Goal: Information Seeking & Learning: Learn about a topic

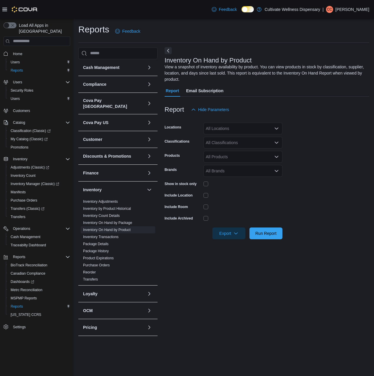
click at [167, 50] on button "Next" at bounding box center [168, 50] width 7 height 7
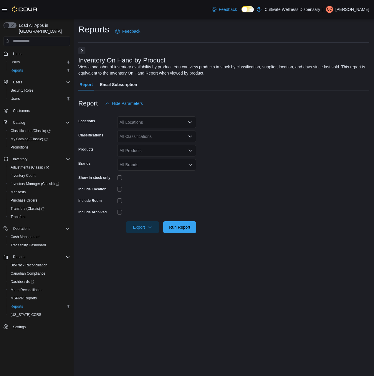
click at [79, 52] on button "Next" at bounding box center [81, 50] width 7 height 7
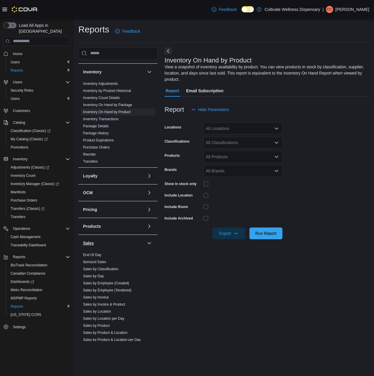
scroll to position [147, 0]
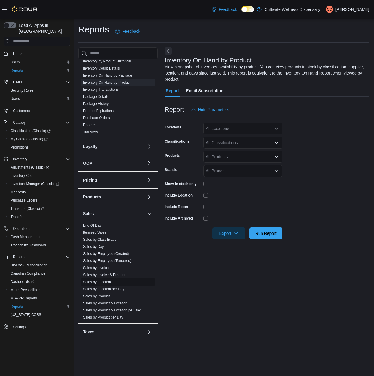
click at [106, 280] on link "Sales by Location" at bounding box center [97, 282] width 28 height 4
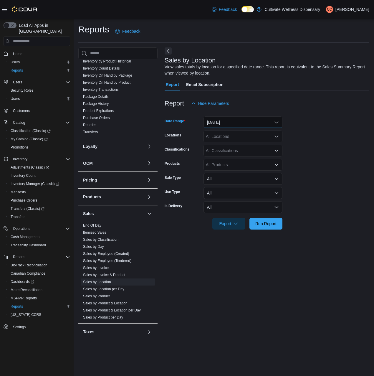
click at [278, 121] on button "[DATE]" at bounding box center [242, 122] width 79 height 12
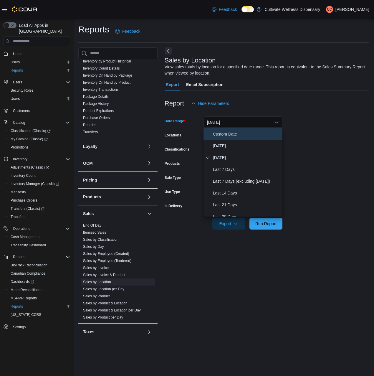
click at [256, 137] on button "Custom Date" at bounding box center [242, 134] width 79 height 12
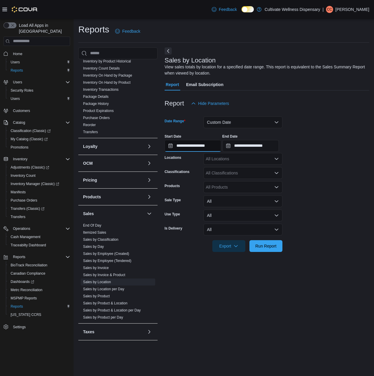
click at [216, 143] on input "**********" at bounding box center [193, 146] width 57 height 12
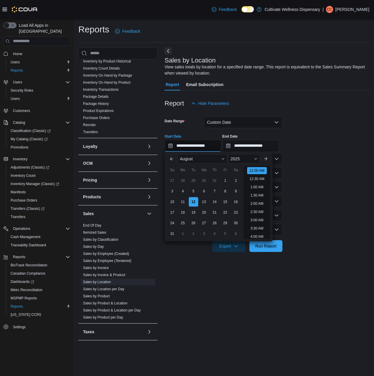
scroll to position [18, 0]
click at [167, 157] on button "Previous Month" at bounding box center [171, 158] width 9 height 9
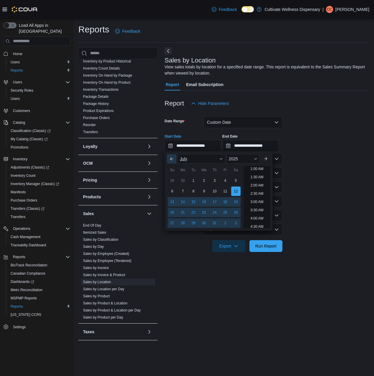
scroll to position [1, 0]
click at [194, 181] on div "1" at bounding box center [193, 180] width 10 height 10
type input "**********"
click at [341, 239] on div at bounding box center [267, 237] width 205 height 5
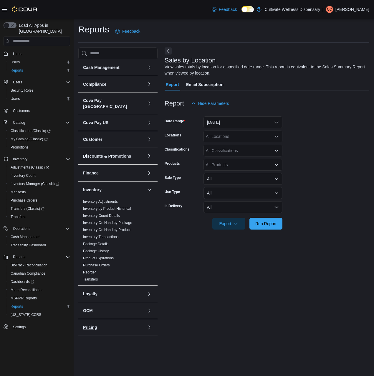
click at [117, 324] on button "Pricing" at bounding box center [114, 327] width 62 height 6
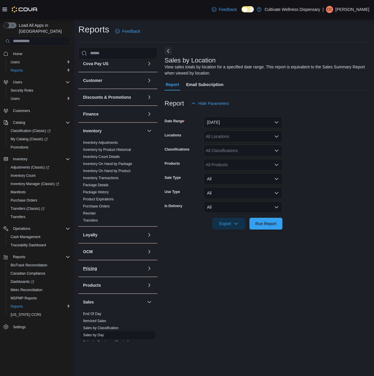
scroll to position [118, 0]
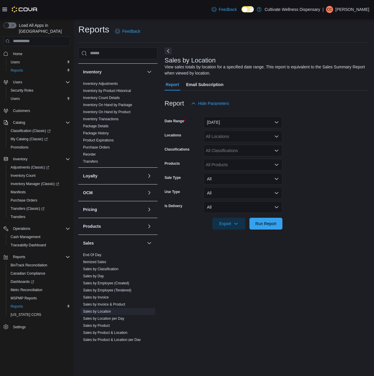
drag, startPoint x: 118, startPoint y: 318, endPoint x: 289, endPoint y: 309, distance: 171.5
click at [340, 310] on div "Sales by Location View sales totals by location for a specified date range. Thi…" at bounding box center [267, 193] width 205 height 293
click at [112, 330] on link "Sales by Product & Location" at bounding box center [105, 332] width 44 height 4
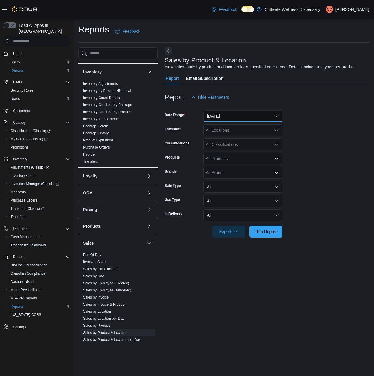
click at [272, 112] on button "Yesterday" at bounding box center [242, 116] width 79 height 12
click at [135, 336] on span "Sales by Product & Location per Day" at bounding box center [118, 339] width 74 height 7
click at [261, 115] on button "Yesterday" at bounding box center [242, 116] width 79 height 12
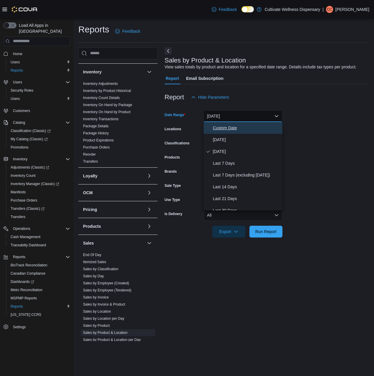
click at [257, 128] on span "Custom Date" at bounding box center [246, 127] width 67 height 7
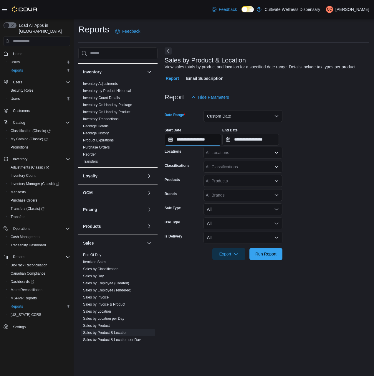
click at [200, 139] on input "**********" at bounding box center [193, 140] width 57 height 12
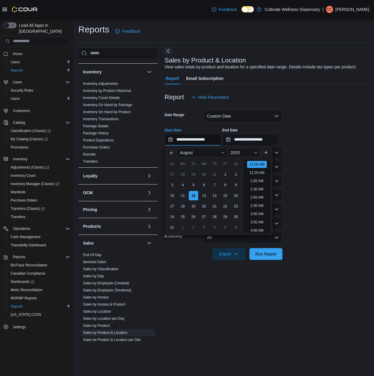
scroll to position [18, 0]
click at [171, 150] on button "Previous Month" at bounding box center [171, 152] width 9 height 9
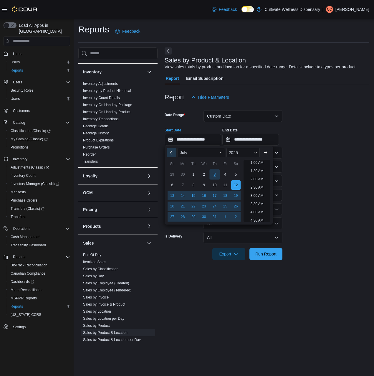
scroll to position [1, 0]
click at [194, 173] on div "1" at bounding box center [193, 174] width 10 height 10
type input "**********"
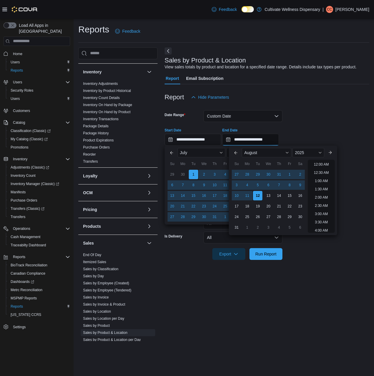
click at [271, 142] on input "**********" at bounding box center [250, 140] width 57 height 12
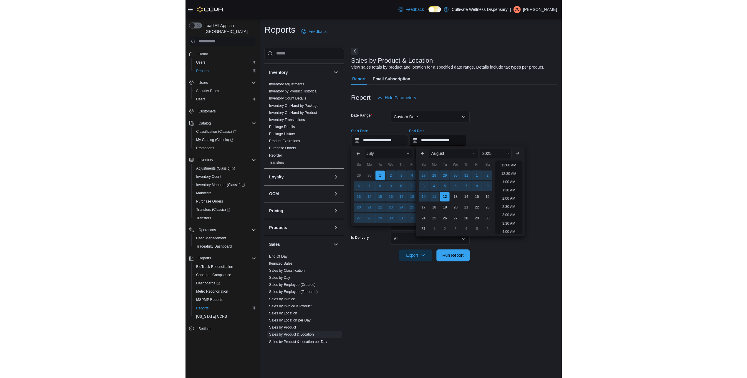
scroll to position [324, 0]
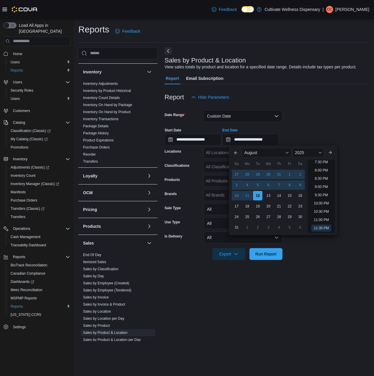
click at [321, 126] on div "**********" at bounding box center [267, 134] width 205 height 22
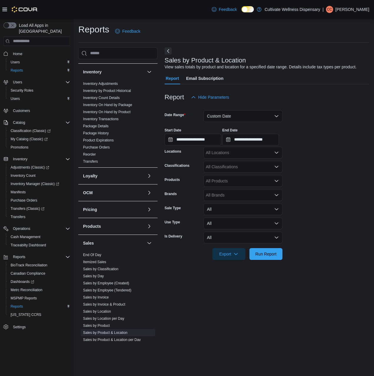
click at [277, 168] on icon "Open list of options" at bounding box center [276, 166] width 5 height 5
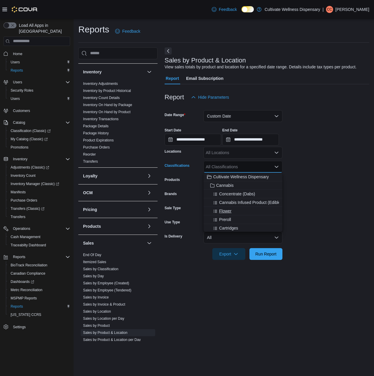
click at [225, 211] on span "Flower" at bounding box center [225, 211] width 12 height 6
click at [372, 137] on div "Reports Feedback Cash Management Cash Management Cash Out Details Compliance OC…" at bounding box center [224, 182] width 300 height 327
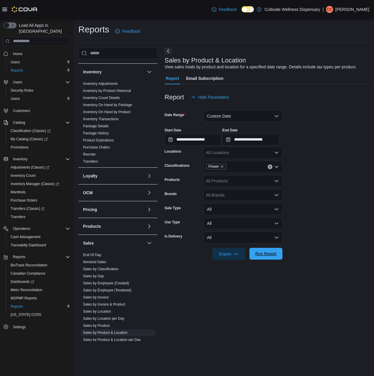
click at [268, 256] on span "Run Report" at bounding box center [265, 253] width 21 height 6
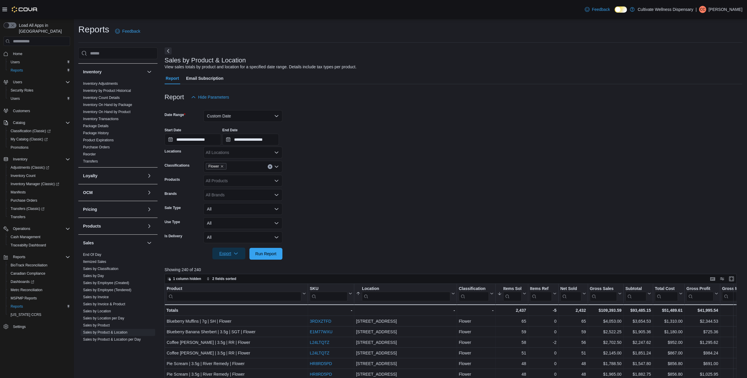
click at [239, 253] on span "Export" at bounding box center [229, 254] width 26 height 12
click at [239, 265] on span "Export to Excel" at bounding box center [229, 265] width 26 height 5
click at [276, 23] on div "Reports Feedback Cash Management Cash Management Cash Out Details Compliance OC…" at bounding box center [410, 300] width 673 height 562
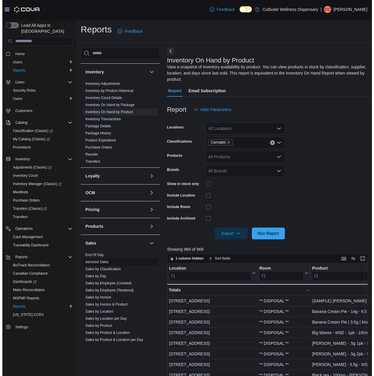
scroll to position [162, 0]
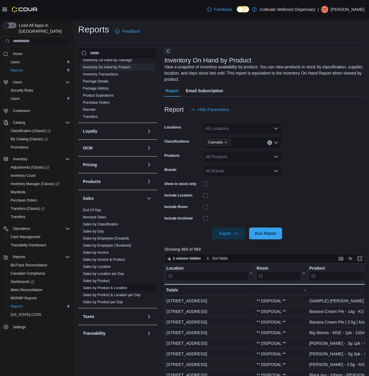
click at [117, 286] on link "Sales by Product & Location" at bounding box center [105, 288] width 44 height 4
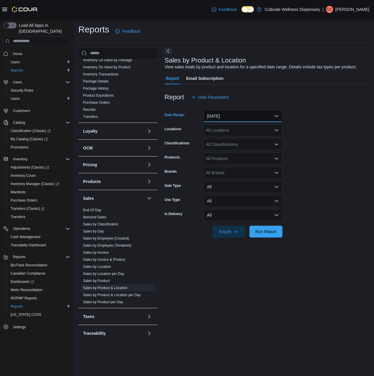
click at [270, 117] on button "[DATE]" at bounding box center [242, 116] width 79 height 12
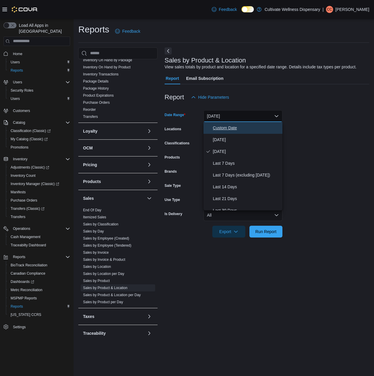
click at [241, 126] on span "Custom Date" at bounding box center [246, 127] width 67 height 7
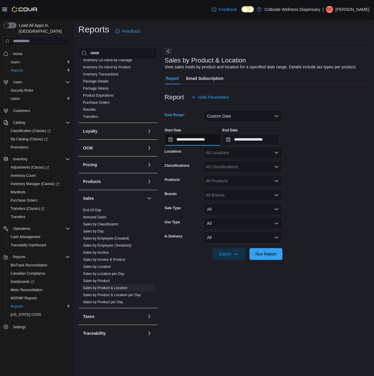
click at [194, 141] on input "**********" at bounding box center [193, 140] width 57 height 12
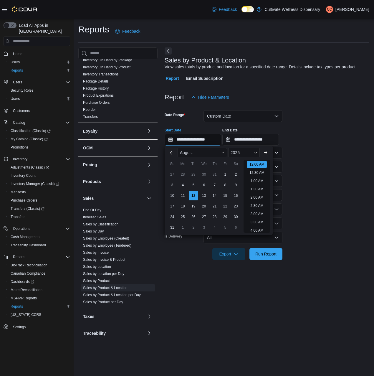
scroll to position [18, 0]
click at [173, 155] on button "Previous Month" at bounding box center [171, 152] width 9 height 9
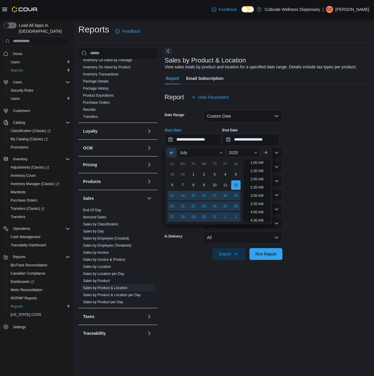
scroll to position [1, 0]
click at [173, 155] on button "Previous Month" at bounding box center [171, 152] width 9 height 9
click at [174, 155] on button "Previous Month" at bounding box center [171, 152] width 9 height 9
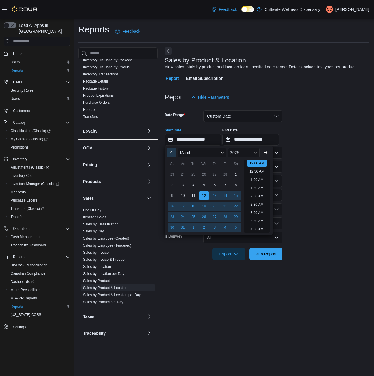
click at [174, 155] on button "Previous Month" at bounding box center [171, 152] width 9 height 9
click at [174, 154] on button "Previous Month" at bounding box center [171, 152] width 9 height 9
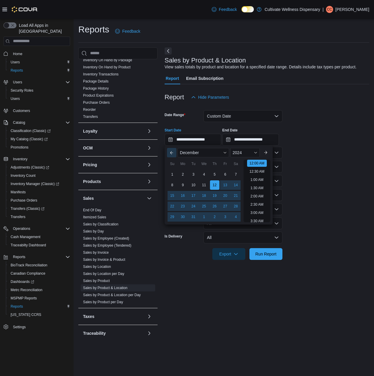
click at [173, 154] on button "Previous Month" at bounding box center [171, 152] width 9 height 9
type input "**********"
click at [193, 196] on div "12" at bounding box center [193, 195] width 10 height 10
click at [314, 154] on form "**********" at bounding box center [267, 181] width 205 height 157
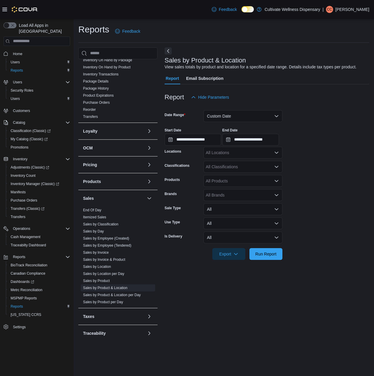
click at [276, 166] on icon "Open list of options" at bounding box center [276, 166] width 5 height 5
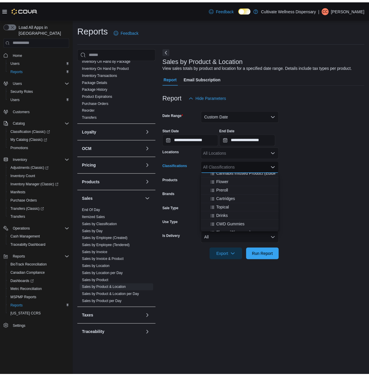
scroll to position [0, 0]
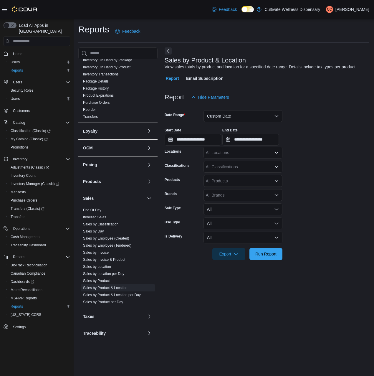
click at [328, 180] on form "**********" at bounding box center [267, 181] width 205 height 157
click at [274, 165] on icon "Open list of options" at bounding box center [276, 166] width 5 height 5
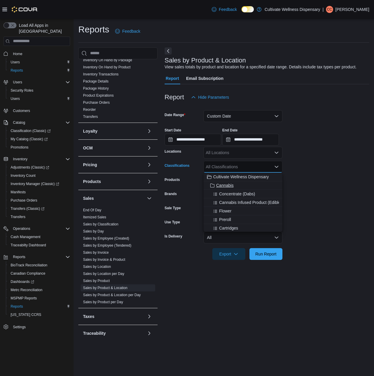
click at [231, 185] on span "Cannabis" at bounding box center [224, 185] width 17 height 6
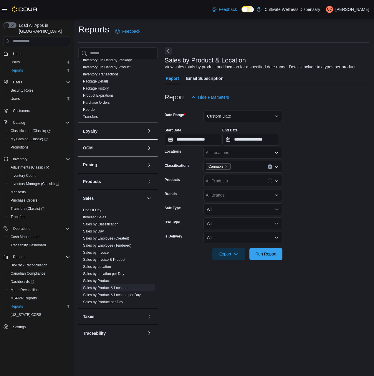
click at [351, 166] on form "**********" at bounding box center [267, 181] width 205 height 157
click at [270, 254] on span "Run Report" at bounding box center [265, 253] width 21 height 6
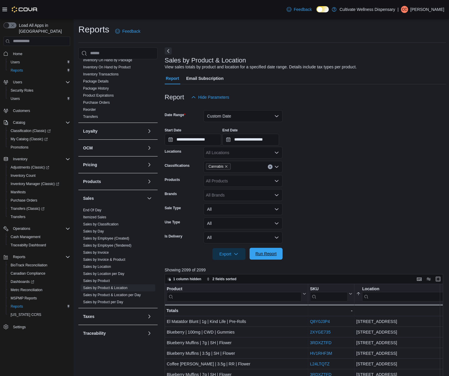
click at [260, 255] on span "Run Report" at bounding box center [265, 253] width 21 height 6
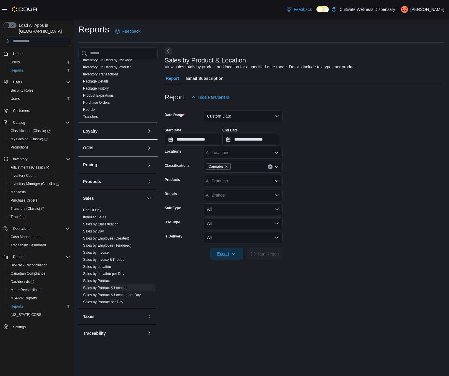
click at [234, 255] on icon "button" at bounding box center [233, 253] width 5 height 5
click at [235, 265] on span "Export to Excel" at bounding box center [227, 265] width 26 height 5
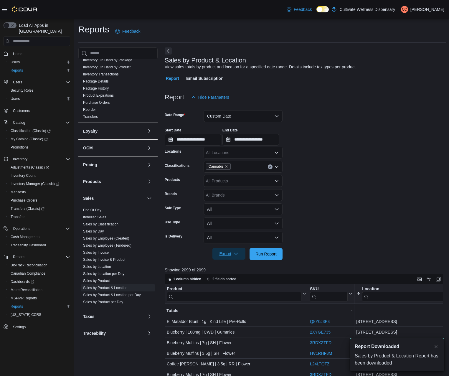
click at [230, 265] on div at bounding box center [305, 263] width 281 height 7
drag, startPoint x: 230, startPoint y: 265, endPoint x: 339, endPoint y: 235, distance: 112.2
click at [339, 235] on div "**********" at bounding box center [305, 329] width 281 height 490
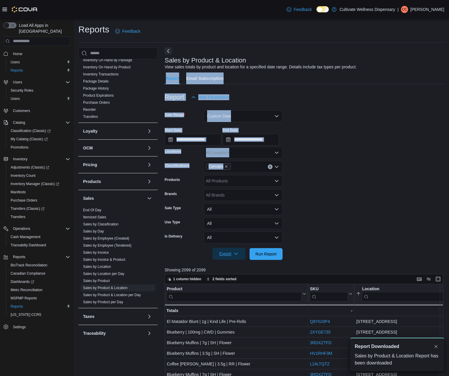
drag, startPoint x: 339, startPoint y: 235, endPoint x: 407, endPoint y: 47, distance: 200.3
click at [369, 47] on div "**********" at bounding box center [305, 310] width 281 height 527
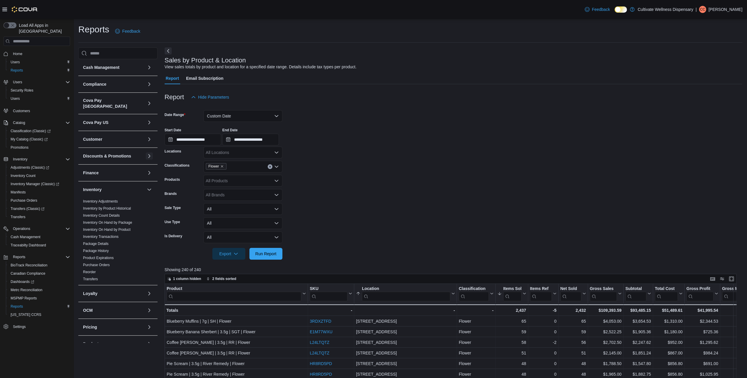
click at [146, 152] on button "button" at bounding box center [149, 155] width 7 height 7
click at [98, 166] on link "Discounts" at bounding box center [91, 168] width 16 height 4
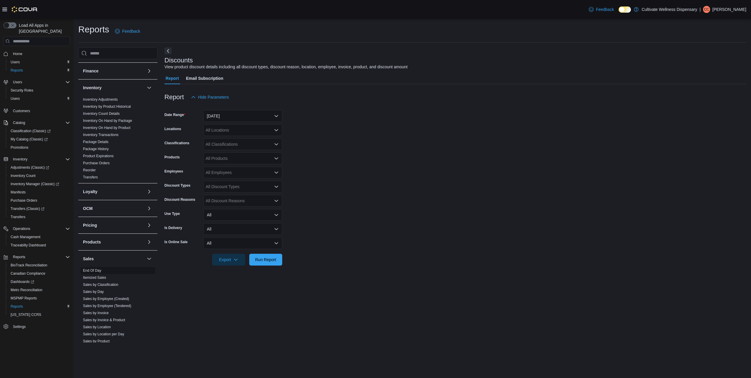
scroll to position [96, 0]
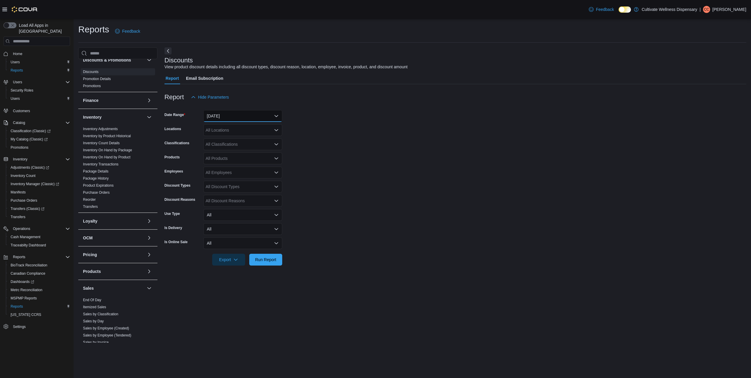
click at [266, 115] on button "[DATE]" at bounding box center [242, 116] width 79 height 12
click at [256, 125] on span "Custom Date" at bounding box center [246, 127] width 67 height 7
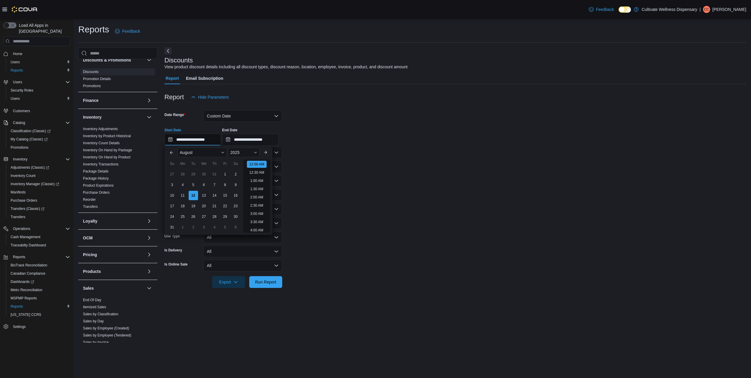
click at [198, 142] on input "**********" at bounding box center [193, 140] width 57 height 12
click at [170, 153] on button "Previous Month" at bounding box center [171, 152] width 9 height 9
type input "**********"
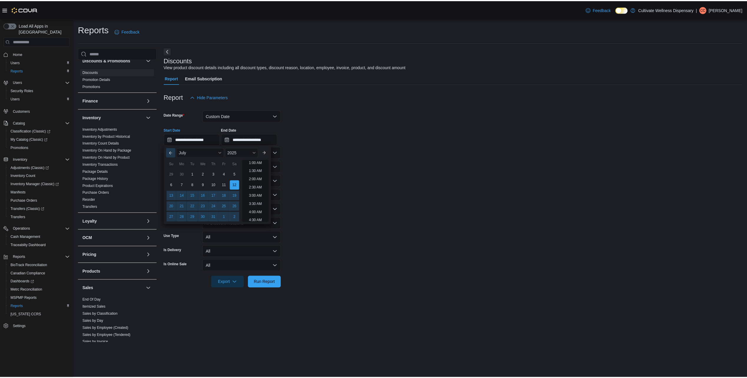
scroll to position [1, 0]
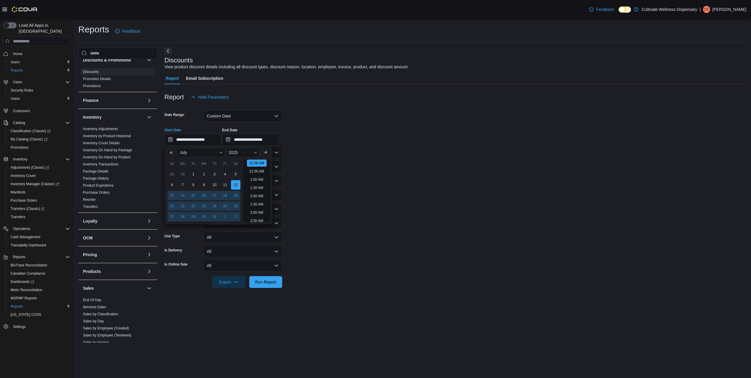
click at [337, 149] on form "**********" at bounding box center [456, 195] width 582 height 185
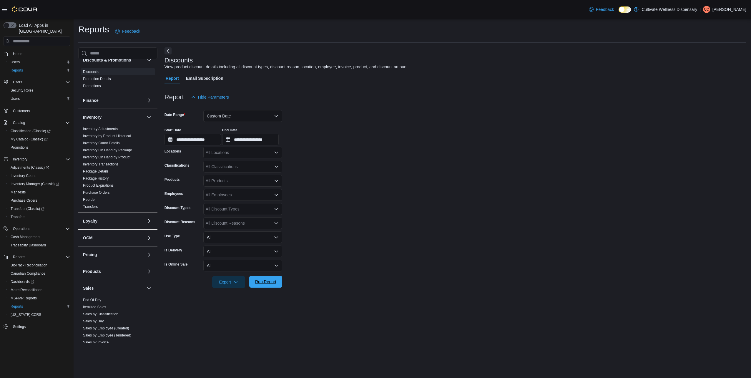
click at [267, 277] on span "Run Report" at bounding box center [266, 282] width 26 height 12
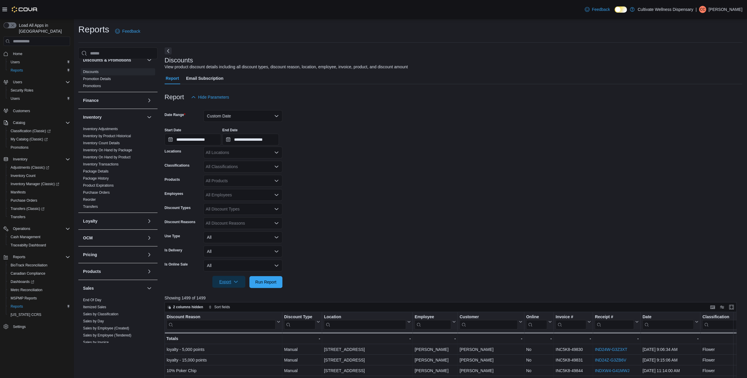
click at [235, 281] on icon "button" at bounding box center [235, 281] width 5 height 5
click at [354, 230] on form "**********" at bounding box center [454, 195] width 578 height 185
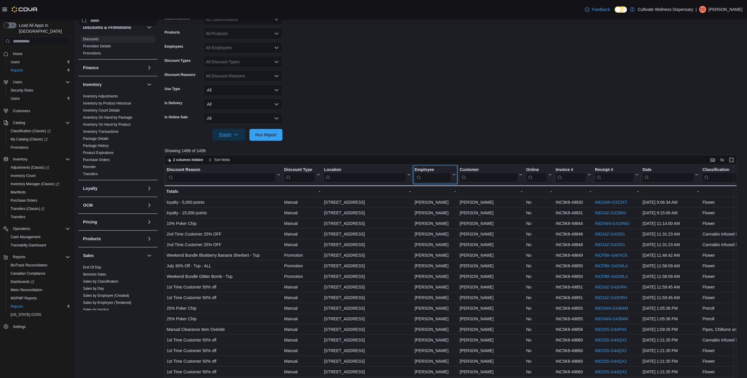
click at [432, 178] on input "search" at bounding box center [432, 177] width 37 height 9
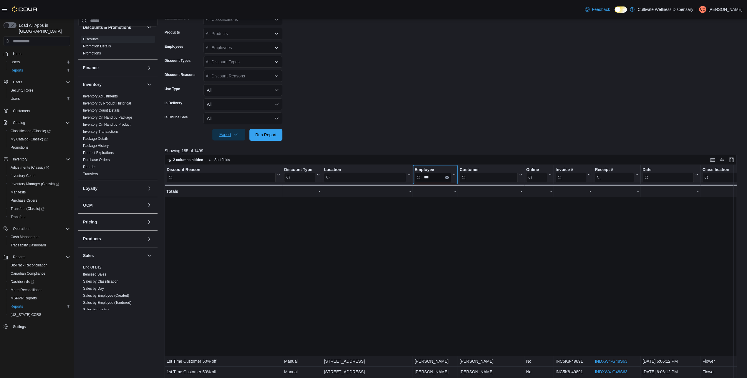
scroll to position [177, 0]
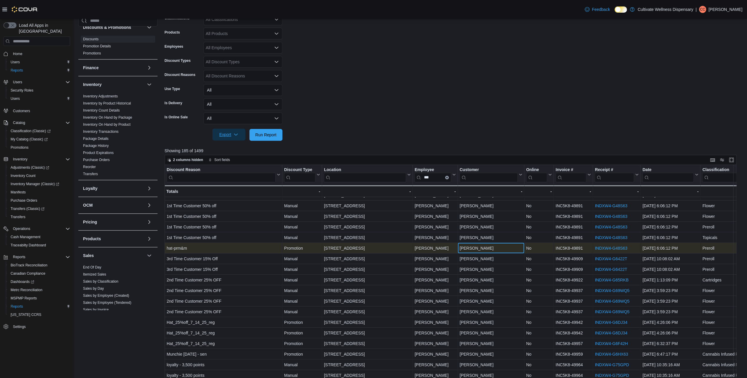
click at [480, 252] on div "Heather Mcgowan - Customer, column 5, row 22" at bounding box center [491, 248] width 67 height 11
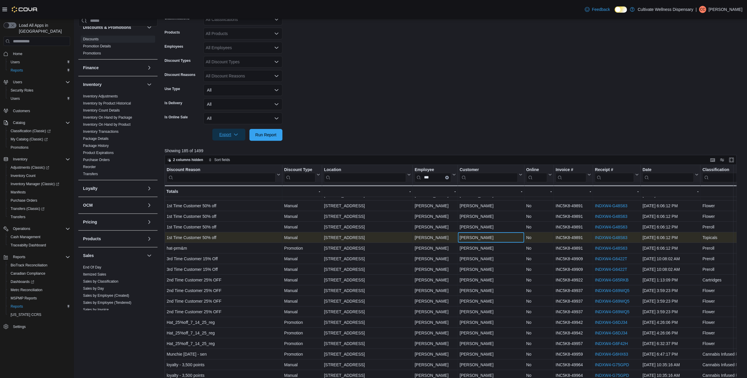
click at [490, 240] on div "Heather Mcgowan" at bounding box center [490, 237] width 63 height 7
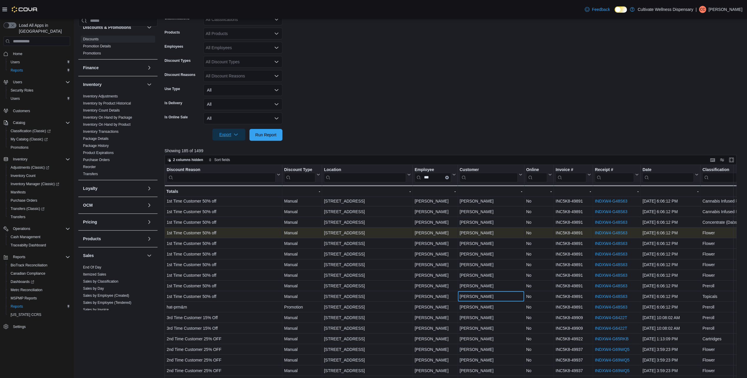
scroll to position [59, 0]
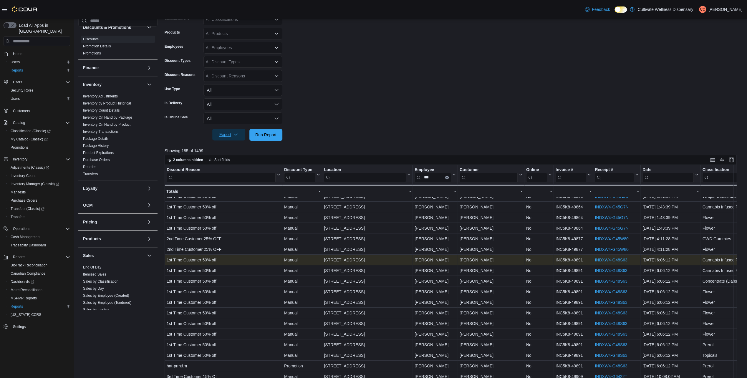
click at [611, 261] on link "INDXW4-G48S63" at bounding box center [611, 260] width 32 height 5
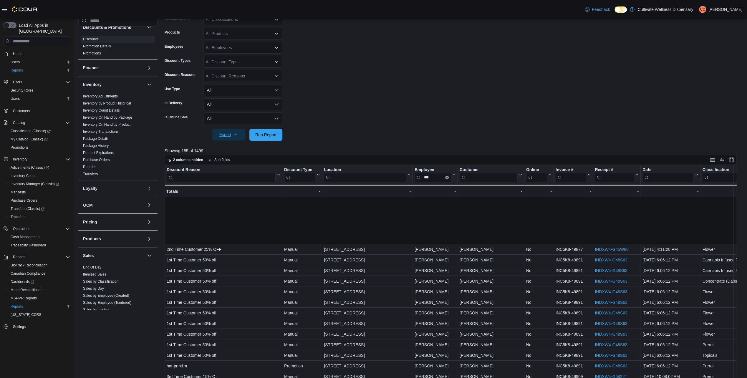
scroll to position [177, 0]
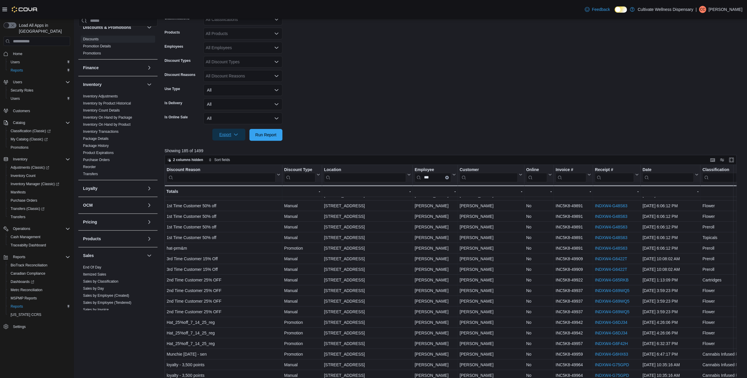
click at [698, 177] on div at bounding box center [700, 174] width 5 height 19
click at [695, 176] on button "Date" at bounding box center [670, 174] width 56 height 15
click at [681, 204] on span "Sort High-Low" at bounding box center [674, 204] width 22 height 5
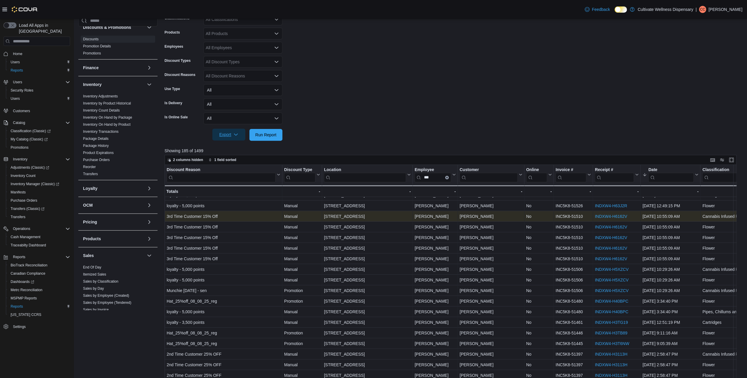
click at [617, 217] on link "INDXW4-H6162V" at bounding box center [611, 216] width 32 height 5
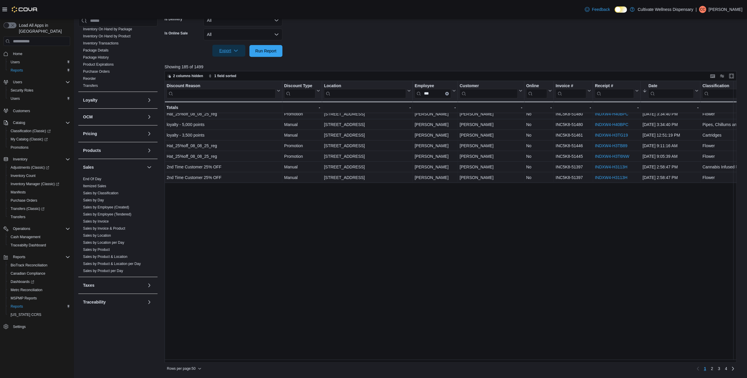
scroll to position [18, 0]
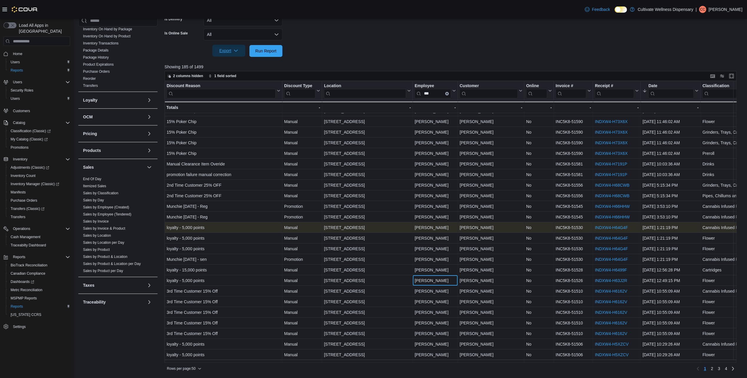
drag, startPoint x: 445, startPoint y: 281, endPoint x: 398, endPoint y: 226, distance: 72.6
click at [398, 226] on div "Discount Reason Click to view column header actions Discount Type Click to view…" at bounding box center [554, 344] width 778 height 562
drag, startPoint x: 398, startPoint y: 226, endPoint x: 435, endPoint y: 228, distance: 36.8
click at [426, 228] on div "Samuel Schmidt" at bounding box center [434, 227] width 41 height 7
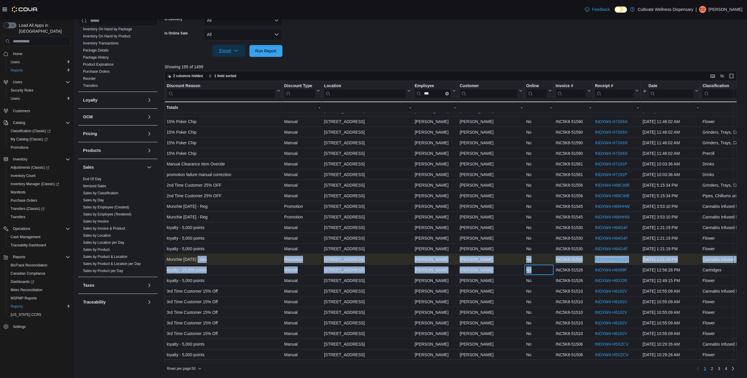
drag, startPoint x: 499, startPoint y: 266, endPoint x: 198, endPoint y: 257, distance: 301.0
click at [198, 257] on div "Discount Reason Click to view column header actions Discount Type Click to view…" at bounding box center [554, 344] width 778 height 562
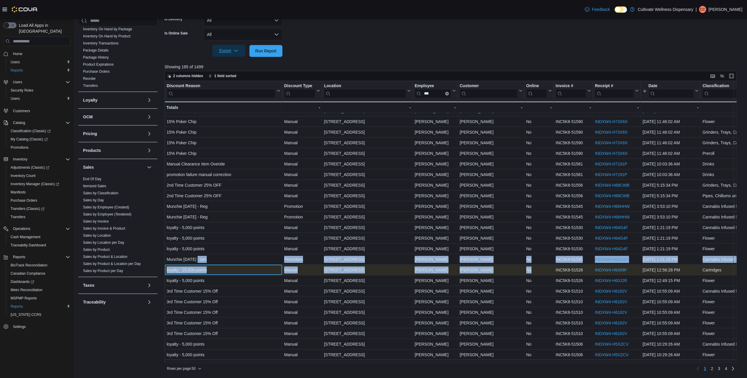
drag, startPoint x: 198, startPoint y: 257, endPoint x: 188, endPoint y: 267, distance: 13.9
click at [188, 267] on div "loyalty - 15,000 points" at bounding box center [224, 269] width 114 height 7
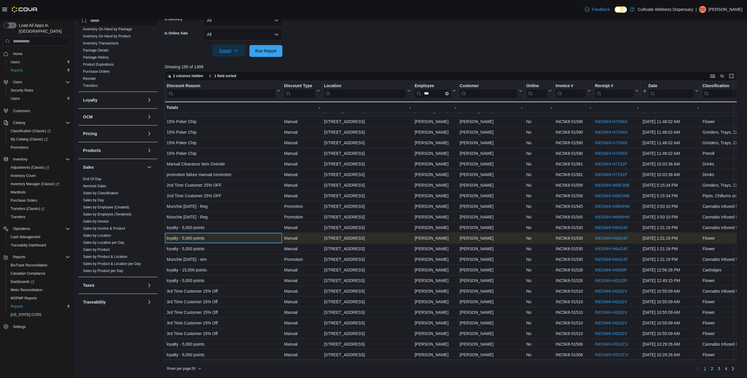
click at [281, 238] on div "loyalty - 5,000 points - Discount Reason, column 1, row 14" at bounding box center [224, 238] width 118 height 11
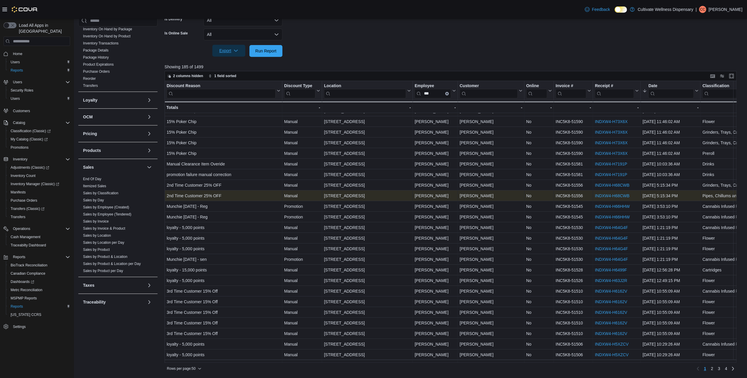
click at [610, 195] on link "INDXW4-H68CWB" at bounding box center [612, 195] width 34 height 5
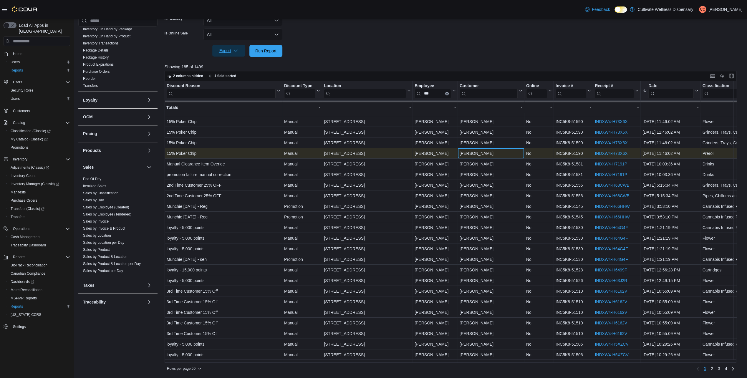
click at [471, 157] on div "Amelia Stockstill - Customer, column 5, row 6" at bounding box center [491, 153] width 67 height 11
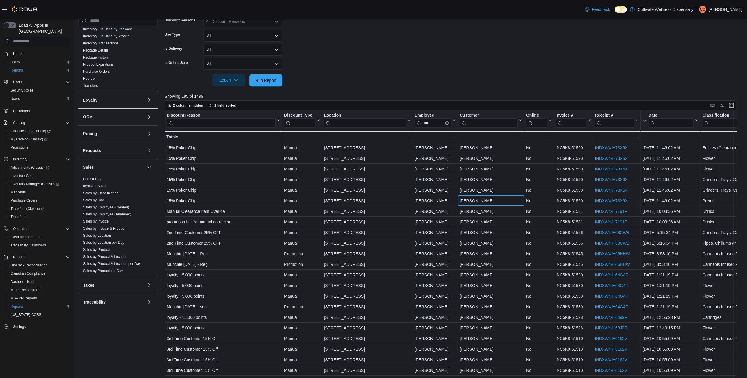
scroll to position [113, 0]
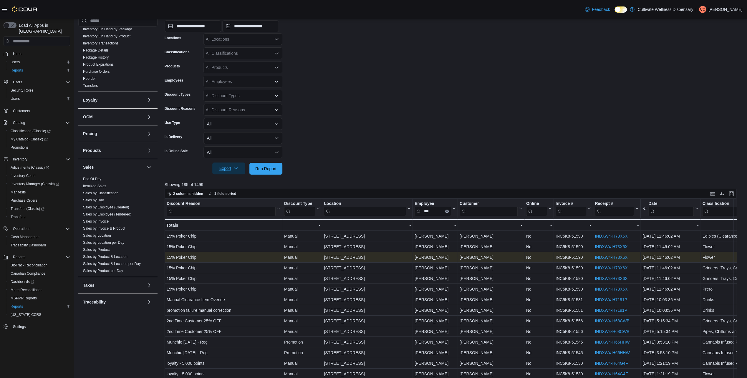
click at [621, 257] on link "INDXW4-H73X6X" at bounding box center [611, 257] width 33 height 5
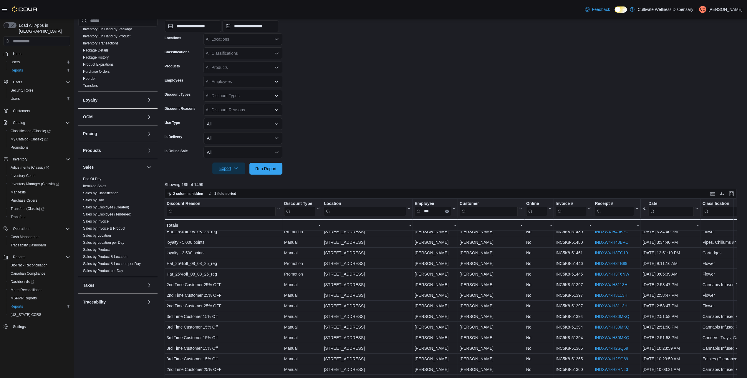
scroll to position [231, 0]
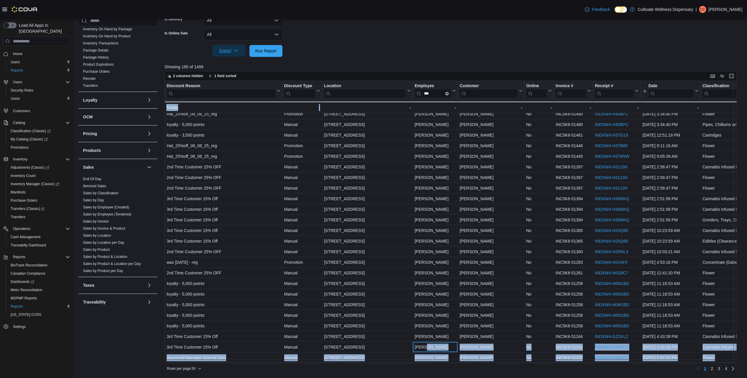
drag, startPoint x: 426, startPoint y: 328, endPoint x: 394, endPoint y: 103, distance: 227.5
click at [394, 103] on div "Discount Reason Click to view column header actions Discount Type Click to view…" at bounding box center [453, 222] width 576 height 282
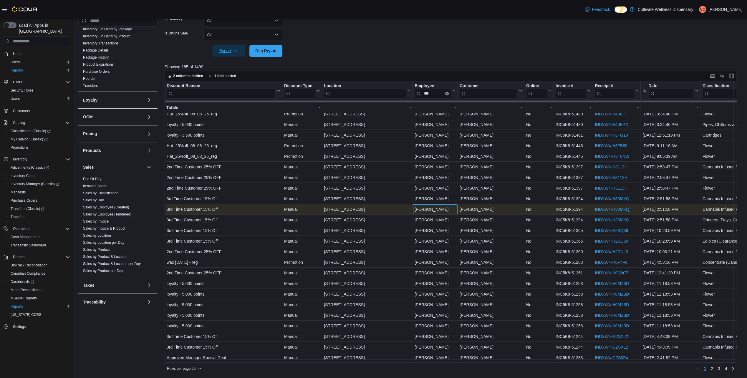
drag, startPoint x: 394, startPoint y: 103, endPoint x: 435, endPoint y: 205, distance: 110.5
click at [435, 206] on div "Samuel Schmidt" at bounding box center [434, 209] width 41 height 7
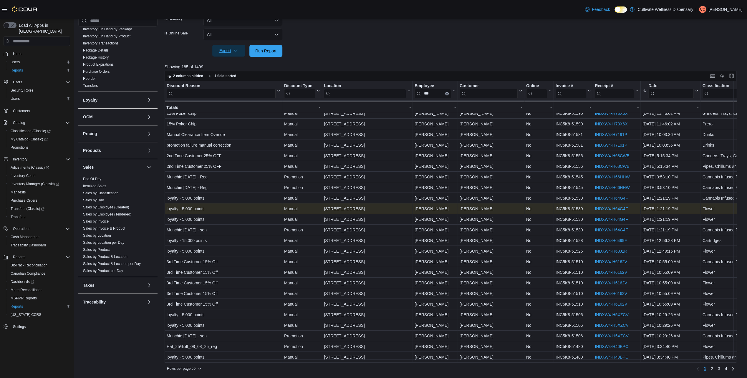
scroll to position [0, 0]
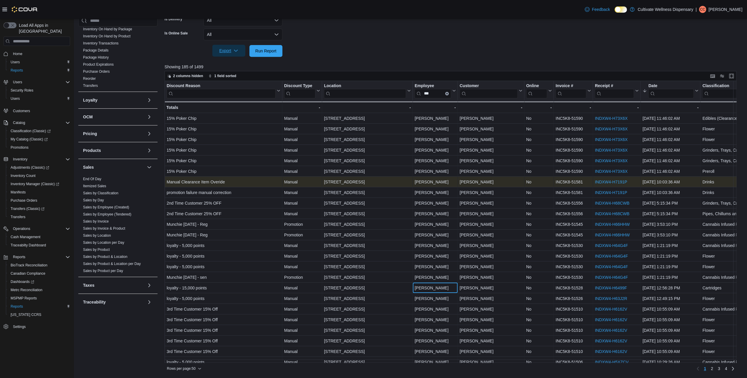
drag, startPoint x: 445, startPoint y: 283, endPoint x: 412, endPoint y: 180, distance: 108.7
click at [412, 180] on div "Discount Reason Click to view column header actions Discount Type Click to view…" at bounding box center [554, 362] width 778 height 562
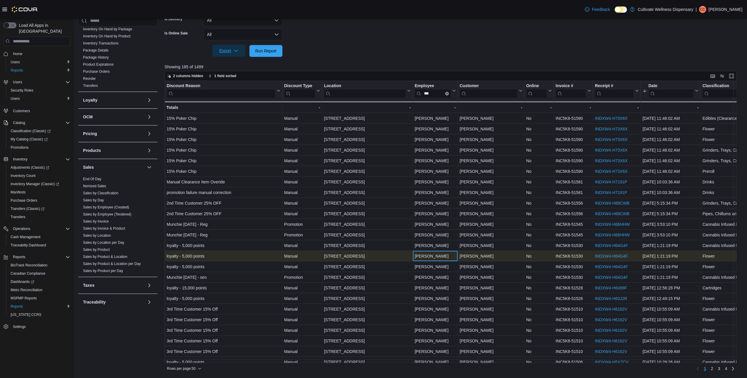
drag, startPoint x: 412, startPoint y: 180, endPoint x: 425, endPoint y: 260, distance: 80.9
click at [425, 260] on div "Samuel Schmidt - Employee, column 4, row 14" at bounding box center [435, 256] width 45 height 11
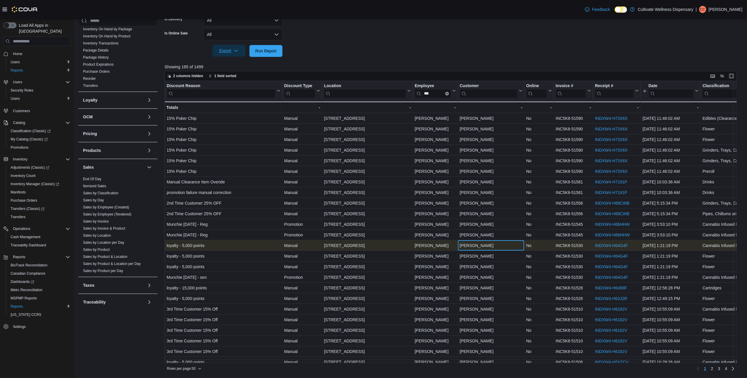
click at [461, 242] on div "Tonie Boyd" at bounding box center [490, 245] width 63 height 7
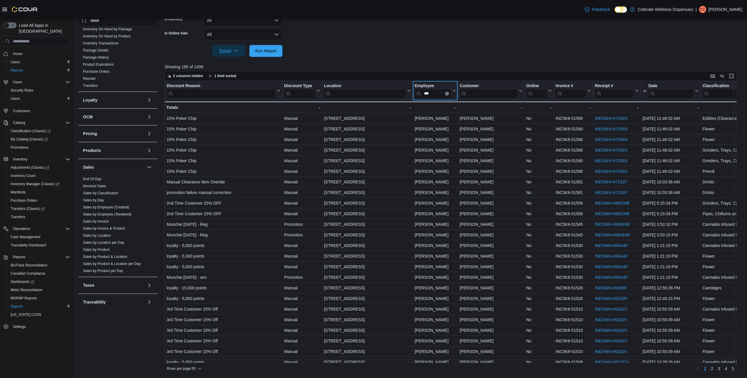
drag, startPoint x: 430, startPoint y: 93, endPoint x: 403, endPoint y: 91, distance: 26.6
click at [404, 91] on div "Discount Reason Click to view column header actions Discount Type Click to view…" at bounding box center [664, 97] width 998 height 32
click at [439, 92] on input "***" at bounding box center [432, 93] width 37 height 9
type input "*"
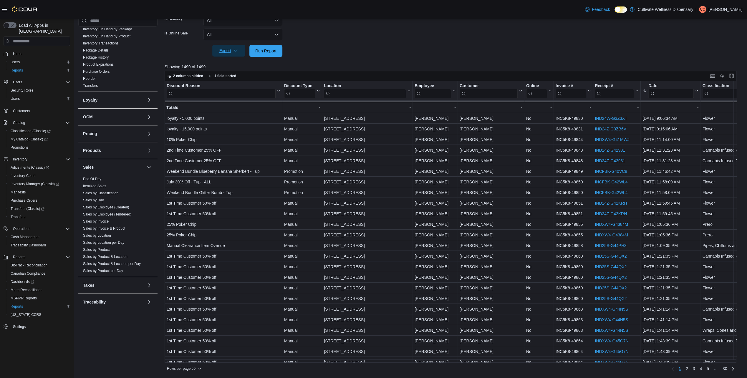
click at [429, 45] on div at bounding box center [454, 42] width 578 height 5
click at [430, 93] on input "search" at bounding box center [432, 93] width 37 height 9
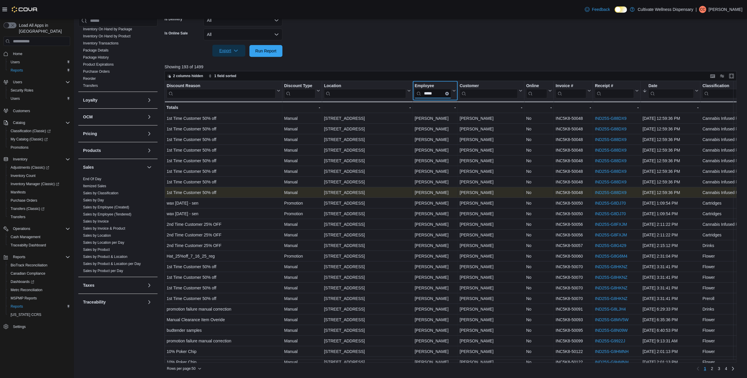
type input "*****"
click at [325, 194] on div "6690 U.S. Hwy 98 Hattiesburg, MS 39402" at bounding box center [367, 192] width 87 height 7
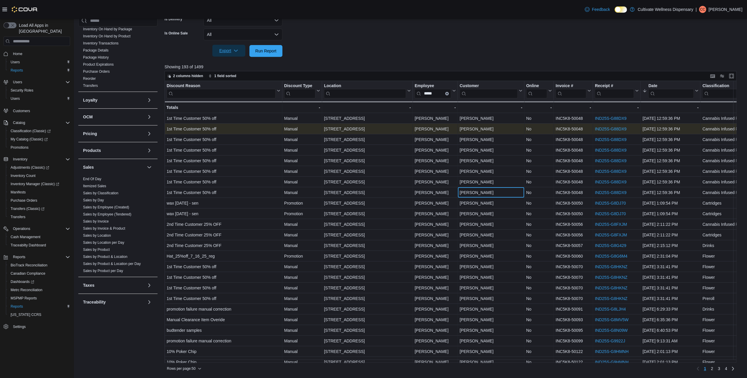
drag, startPoint x: 495, startPoint y: 190, endPoint x: 198, endPoint y: 124, distance: 304.0
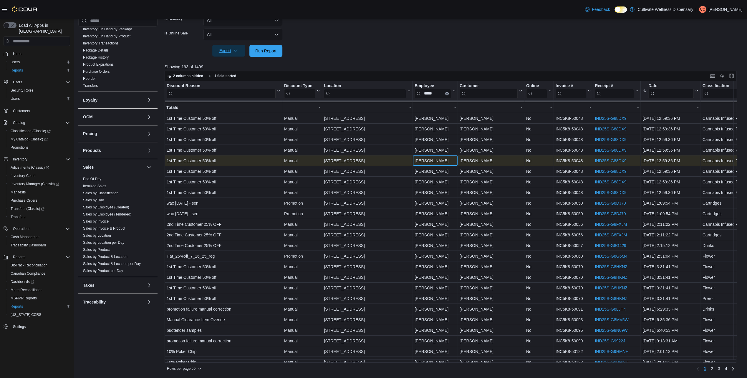
drag, startPoint x: 198, startPoint y: 124, endPoint x: 452, endPoint y: 163, distance: 257.3
click at [452, 163] on div "Tyler Busha" at bounding box center [434, 160] width 41 height 7
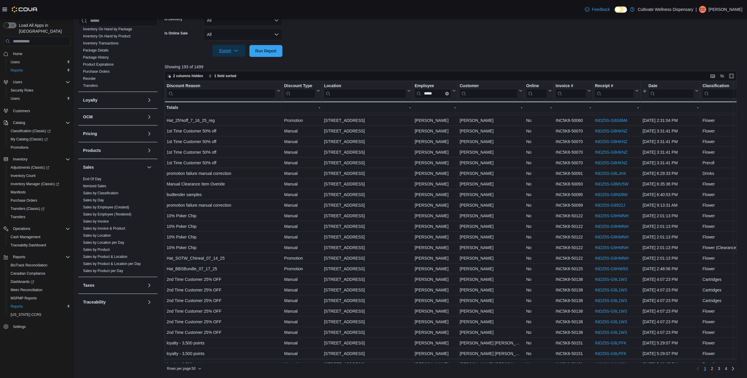
scroll to position [106, 0]
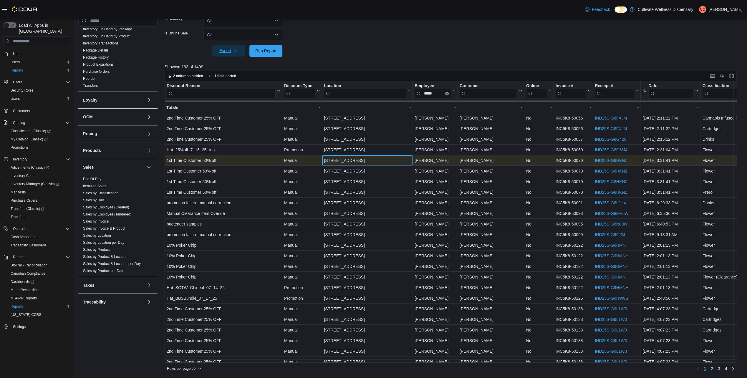
click at [382, 160] on div "6690 U.S. Hwy 98 Hattiesburg, MS 39402" at bounding box center [367, 160] width 87 height 7
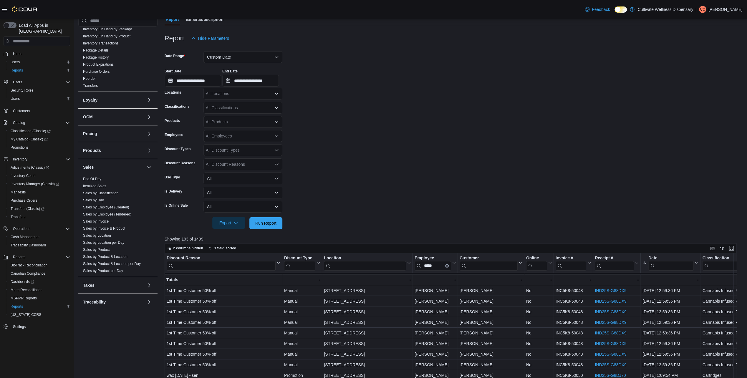
scroll to position [29, 0]
click at [696, 262] on icon at bounding box center [696, 263] width 5 height 4
click at [682, 284] on span "Sort Low-High" at bounding box center [674, 285] width 22 height 5
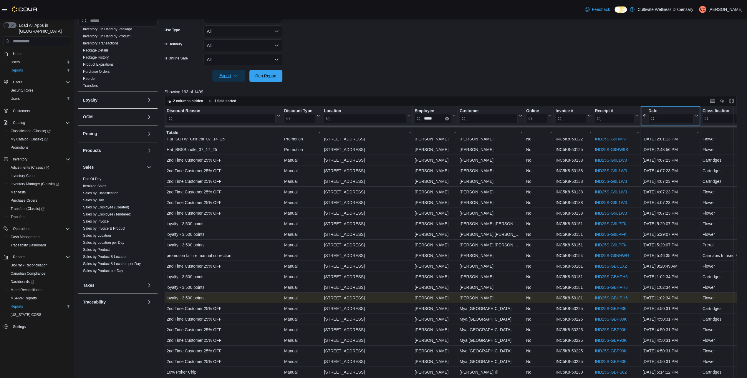
scroll to position [231, 0]
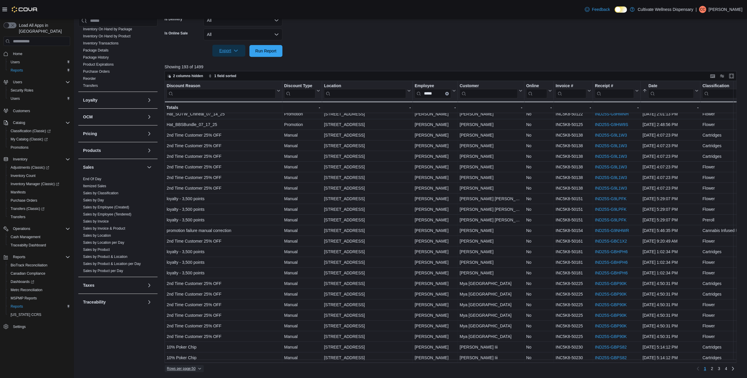
click at [190, 367] on span "Rows per page : 50" at bounding box center [181, 368] width 29 height 5
click at [194, 359] on span "100 rows" at bounding box center [191, 356] width 19 height 5
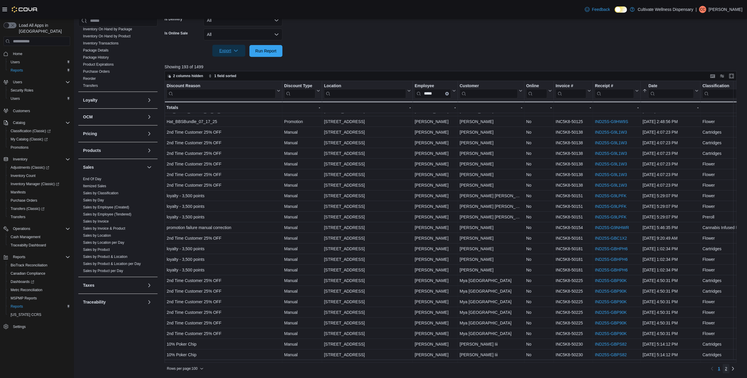
click at [727, 369] on span "2" at bounding box center [726, 369] width 2 height 6
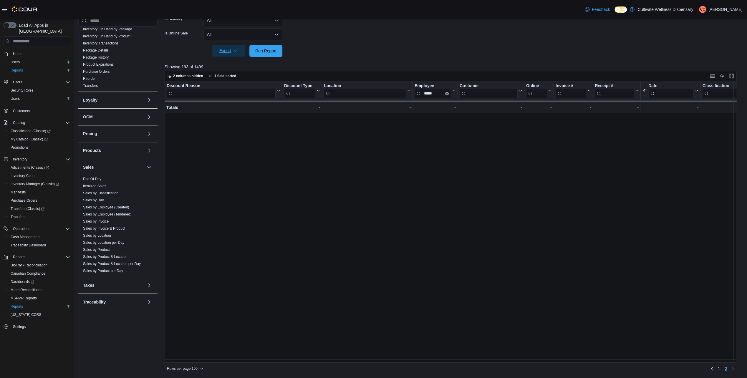
scroll to position [739, 0]
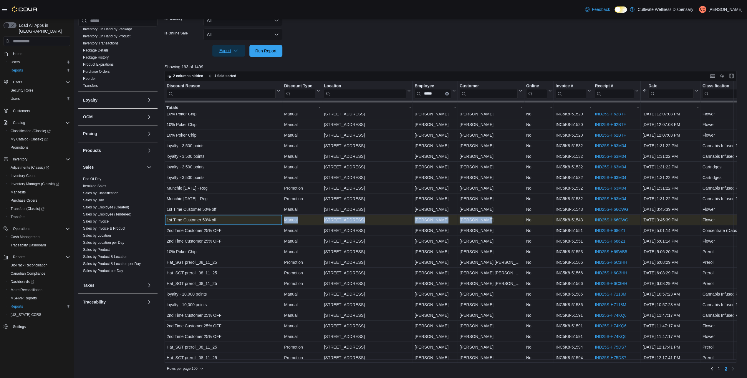
drag, startPoint x: 220, startPoint y: 214, endPoint x: 495, endPoint y: 213, distance: 274.0
click at [495, 215] on div "1st Time Customer 50% off - Discount Reason, column 1, row 180 Manual - Discoun…" at bounding box center [554, 220] width 778 height 11
click at [497, 215] on div "Johnny Smith - Customer, column 5, row 180" at bounding box center [491, 220] width 67 height 11
click at [615, 218] on link "IND25S-H66CWG" at bounding box center [612, 220] width 34 height 5
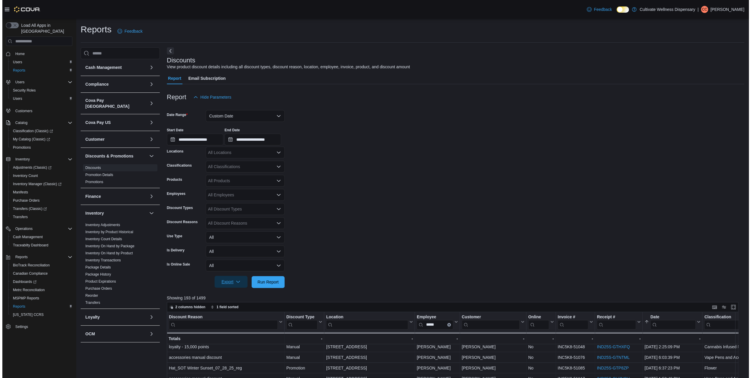
scroll to position [184, 0]
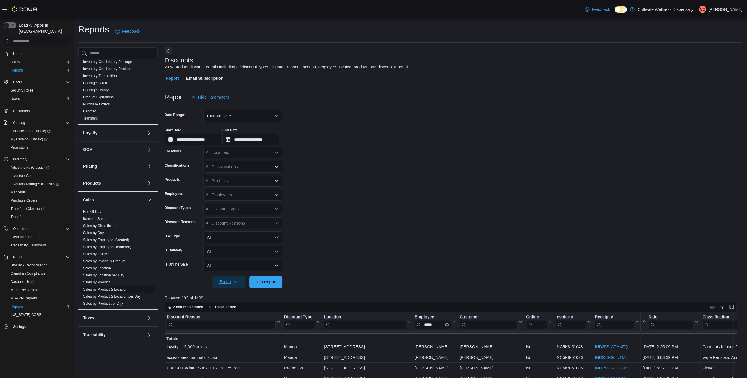
click at [111, 287] on link "Sales by Product & Location" at bounding box center [105, 289] width 44 height 4
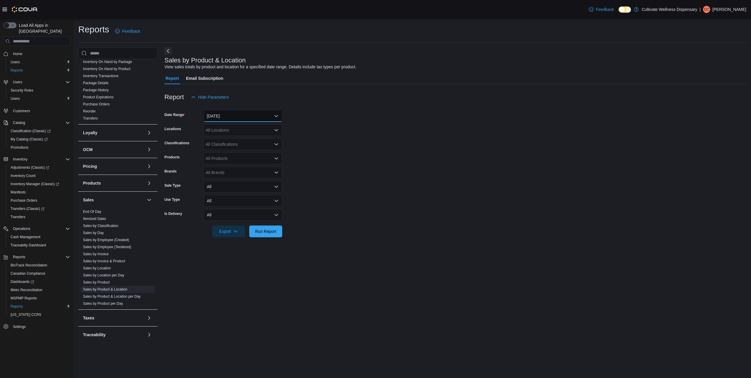
click at [252, 115] on button "Yesterday" at bounding box center [242, 116] width 79 height 12
click at [244, 128] on span "Custom Date" at bounding box center [246, 127] width 67 height 7
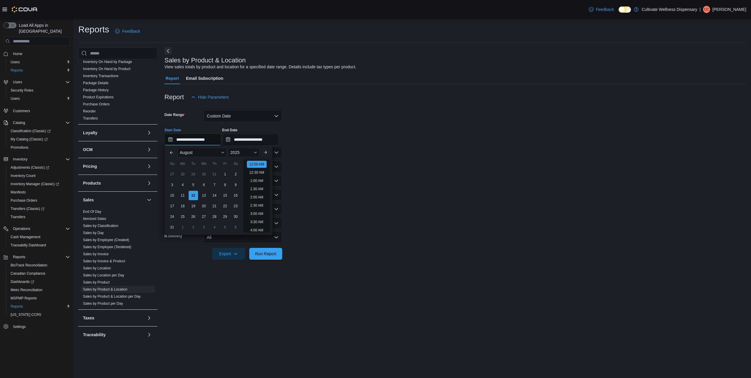
click at [210, 138] on input "**********" at bounding box center [193, 140] width 57 height 12
click at [176, 174] on div "27" at bounding box center [172, 174] width 10 height 10
type input "**********"
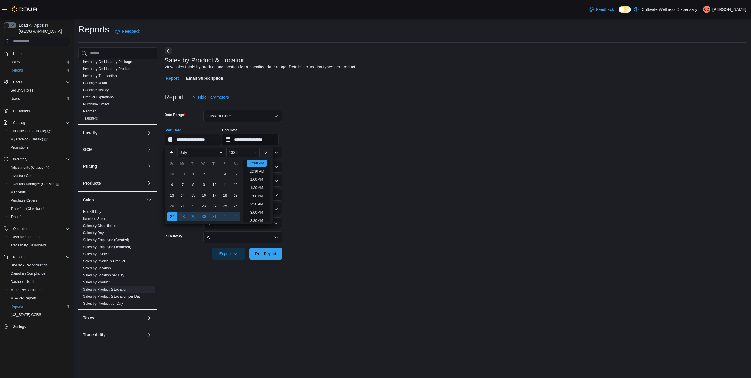
click at [278, 138] on input "**********" at bounding box center [250, 140] width 57 height 12
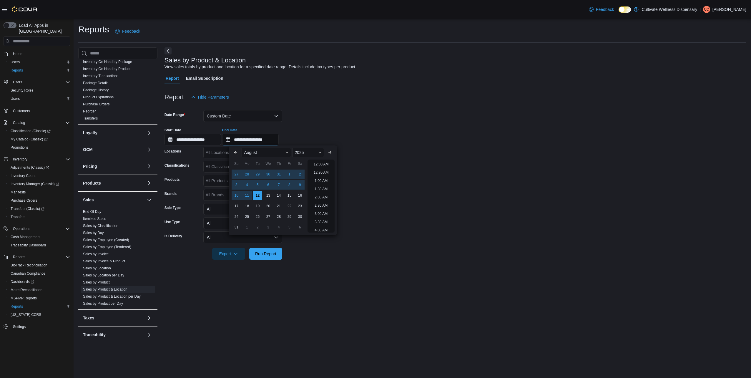
scroll to position [324, 0]
click at [303, 182] on div "9" at bounding box center [300, 185] width 10 height 10
type input "**********"
click at [459, 134] on div "**********" at bounding box center [456, 134] width 582 height 22
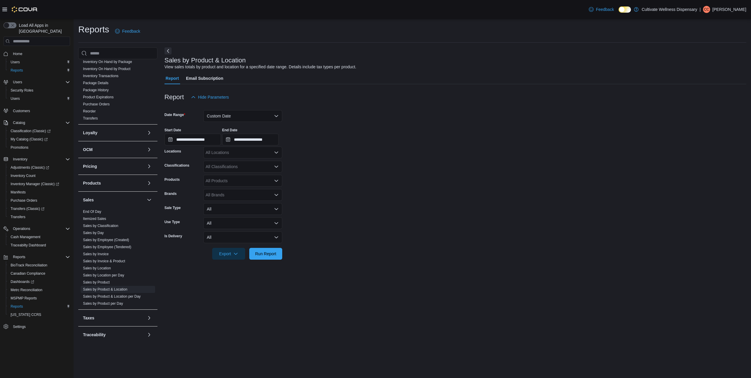
click at [279, 150] on div "All Locations" at bounding box center [242, 153] width 79 height 12
click at [399, 163] on form "**********" at bounding box center [456, 181] width 582 height 157
click at [277, 165] on icon "Open list of options" at bounding box center [276, 166] width 5 height 5
click at [247, 200] on span "Edibles (Clearance)" at bounding box center [237, 199] width 36 height 6
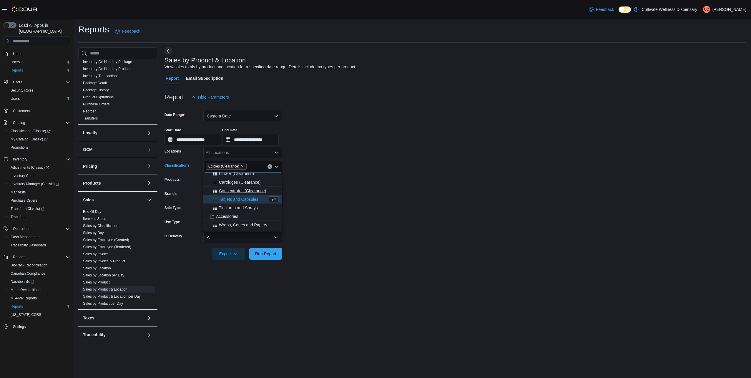
click at [252, 190] on span "Concentrates (Clearance)" at bounding box center [242, 191] width 47 height 6
click at [249, 191] on span "Cartridges (Clearance)" at bounding box center [240, 191] width 42 height 6
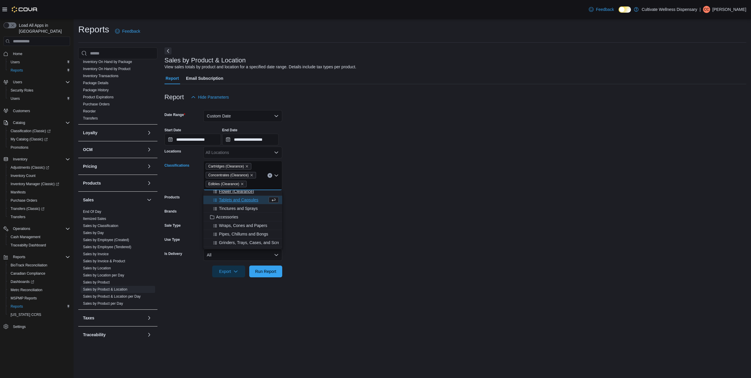
click at [248, 192] on span "Flower (Clearance)" at bounding box center [236, 191] width 35 height 6
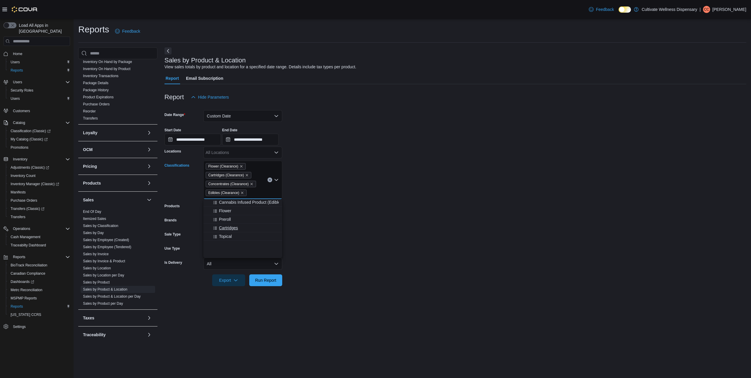
scroll to position [0, 0]
click at [231, 236] on span "Flower" at bounding box center [225, 237] width 12 height 6
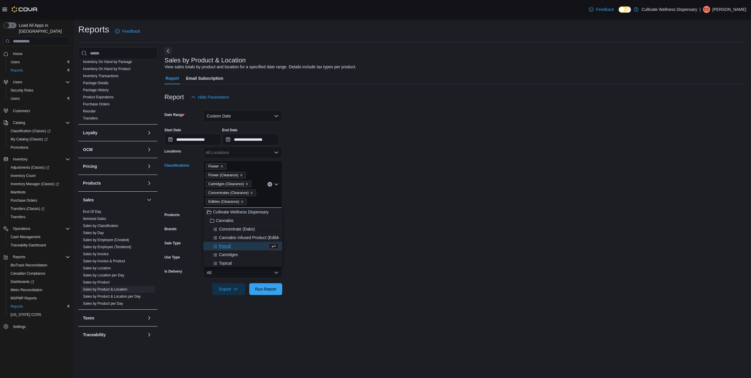
click at [371, 201] on form "**********" at bounding box center [456, 199] width 582 height 192
click at [277, 218] on div "All Products" at bounding box center [242, 216] width 79 height 12
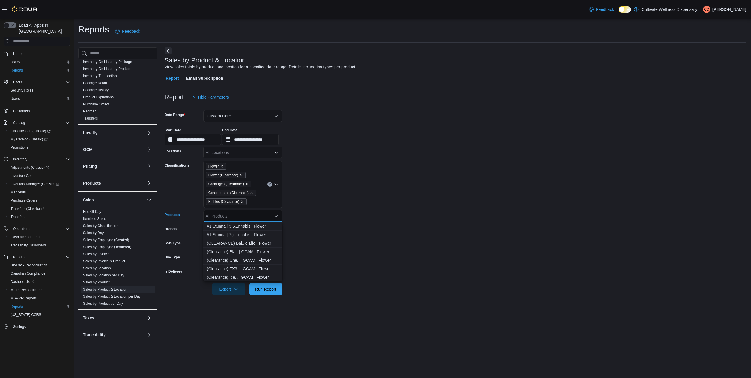
click at [330, 211] on form "**********" at bounding box center [456, 199] width 582 height 192
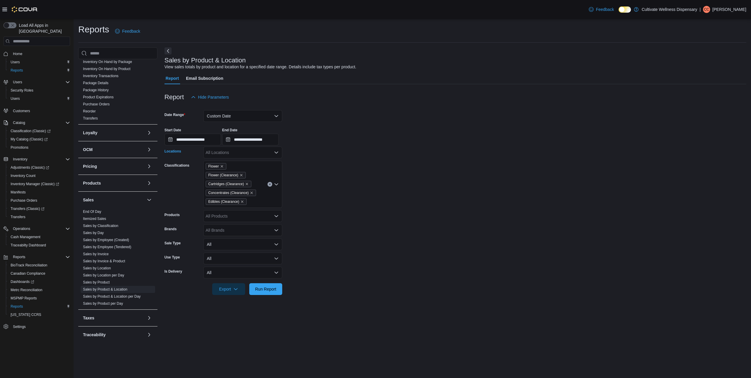
click at [278, 151] on icon "Open list of options" at bounding box center [276, 152] width 5 height 5
click at [374, 170] on form "**********" at bounding box center [456, 199] width 582 height 192
click at [277, 172] on div "Flower Flower (Clearance) Cartridges (Clearance) Concentrates (Clearance) Edibl…" at bounding box center [242, 184] width 79 height 47
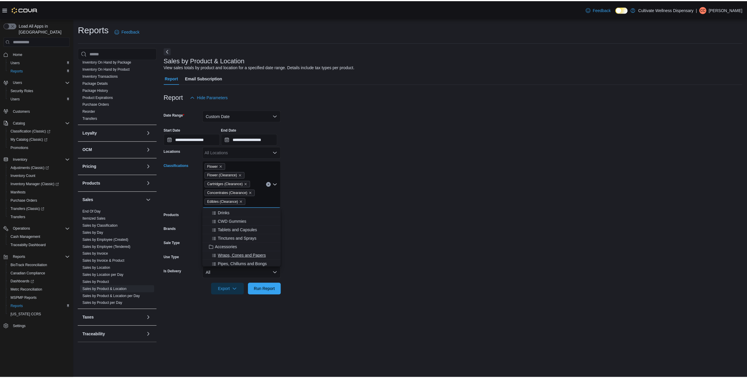
scroll to position [29, 0]
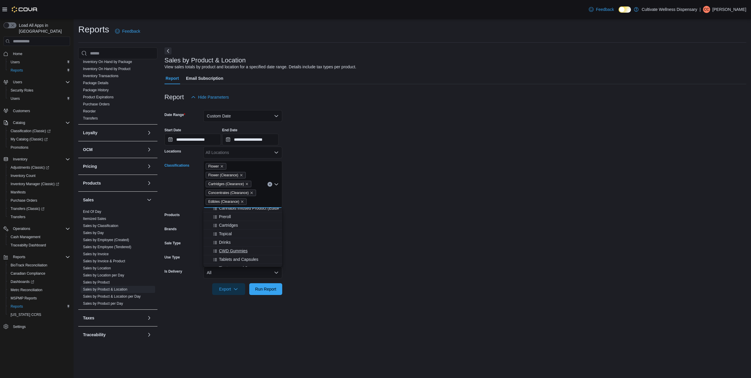
click at [241, 251] on span "CWD Gummies" at bounding box center [233, 251] width 29 height 6
click at [404, 206] on form "**********" at bounding box center [456, 199] width 582 height 192
click at [268, 285] on span "Run Report" at bounding box center [266, 289] width 26 height 12
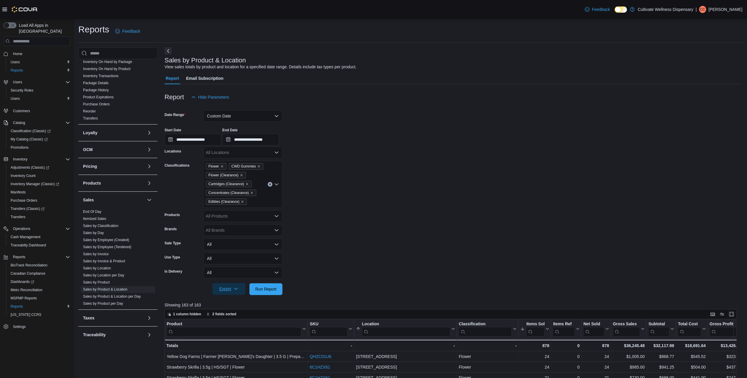
click at [230, 287] on span "Export" at bounding box center [229, 289] width 26 height 12
click at [233, 299] on span "Export to Excel" at bounding box center [229, 300] width 26 height 5
click at [118, 251] on link "Inventory On Hand by Product" at bounding box center [106, 253] width 47 height 4
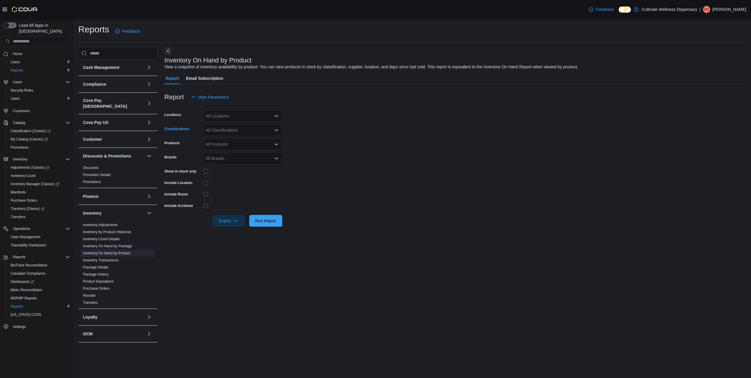
click at [276, 128] on icon "Open list of options" at bounding box center [276, 130] width 5 height 5
click at [239, 150] on div "Cannabis" at bounding box center [243, 149] width 72 height 6
click at [406, 157] on form "Locations All Locations Classifications Cannabis Combo box. Selected. Cannabis.…" at bounding box center [456, 165] width 582 height 124
click at [268, 219] on span "Run Report" at bounding box center [265, 221] width 21 height 6
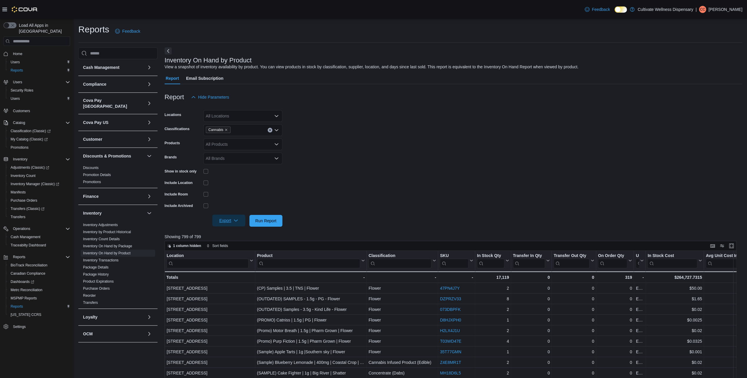
click at [229, 223] on span "Export" at bounding box center [229, 221] width 26 height 12
click at [235, 232] on span "Export to Excel" at bounding box center [229, 232] width 26 height 5
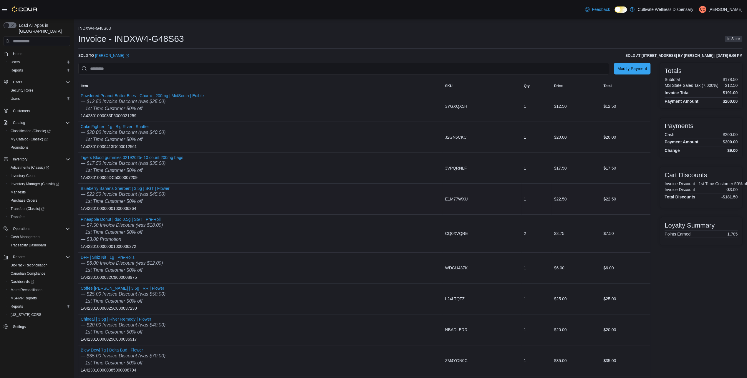
scroll to position [51, 0]
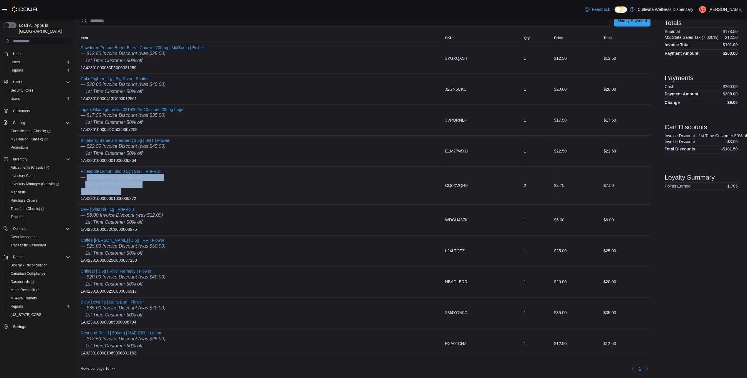
drag, startPoint x: 88, startPoint y: 173, endPoint x: 148, endPoint y: 187, distance: 61.6
click at [148, 187] on div "— $7.50 Invoice Discount (was $18.00) 1st Time Customer 50% off — $3.00 Promoti…" at bounding box center [122, 184] width 82 height 21
drag, startPoint x: 148, startPoint y: 187, endPoint x: 285, endPoint y: 145, distance: 142.9
click at [286, 146] on div "Blueberry Banana Sherbert | 3.5g | SGT | Flower — $22.50 Invoice Discount (was …" at bounding box center [260, 151] width 364 height 31
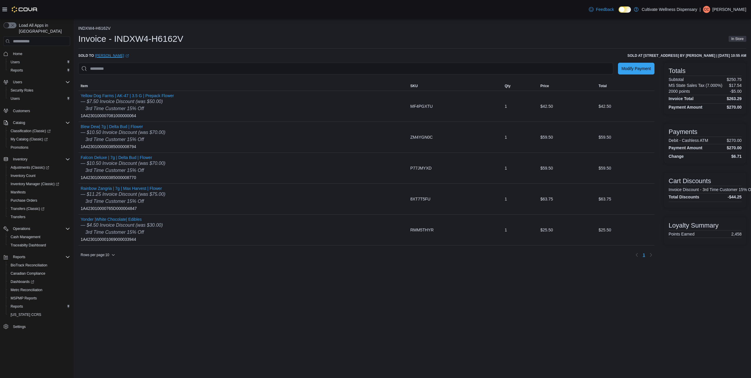
click at [106, 54] on link "[PERSON_NAME] (opens in a new tab or window)" at bounding box center [112, 55] width 34 height 5
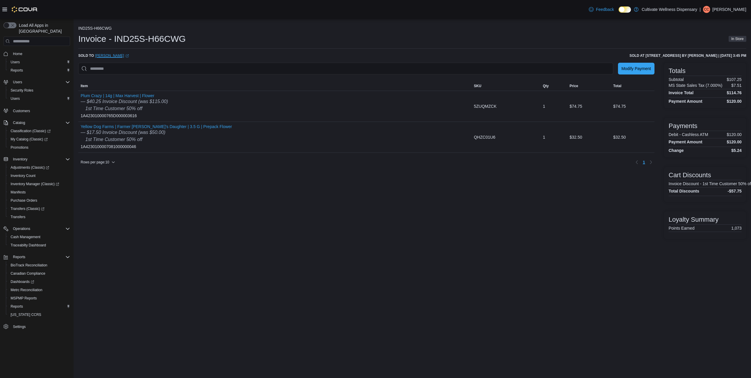
click at [114, 54] on link "[PERSON_NAME] (opens in a new tab or window)" at bounding box center [112, 55] width 34 height 5
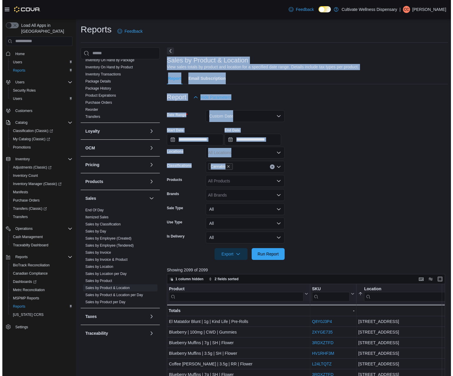
scroll to position [74, 0]
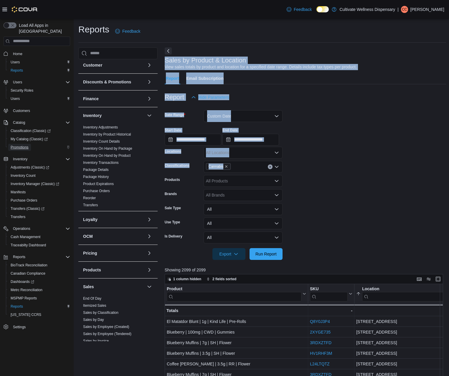
click at [14, 145] on span "Promotions" at bounding box center [20, 147] width 18 height 5
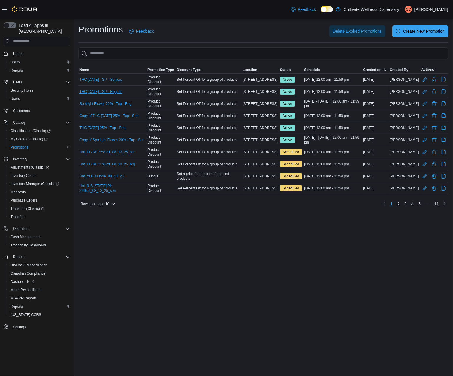
click at [119, 91] on link "THC Tuesday - GP - Regular" at bounding box center [100, 91] width 43 height 5
